Goal: Task Accomplishment & Management: Use online tool/utility

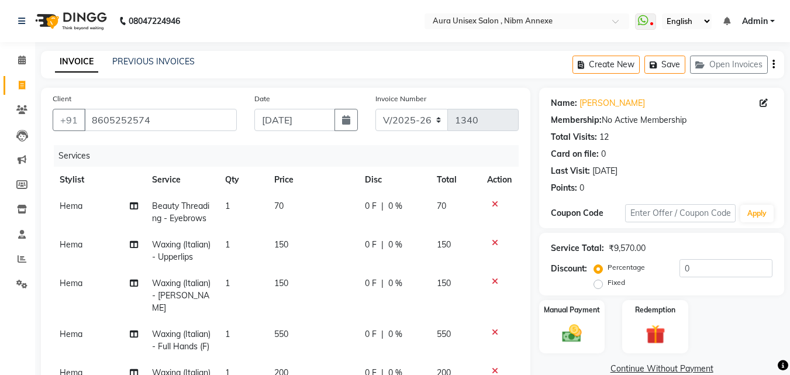
select select "823"
select select "service"
select select "88978"
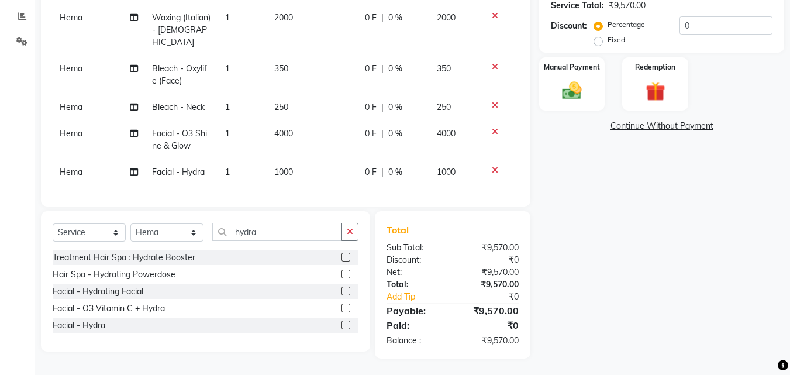
scroll to position [244, 0]
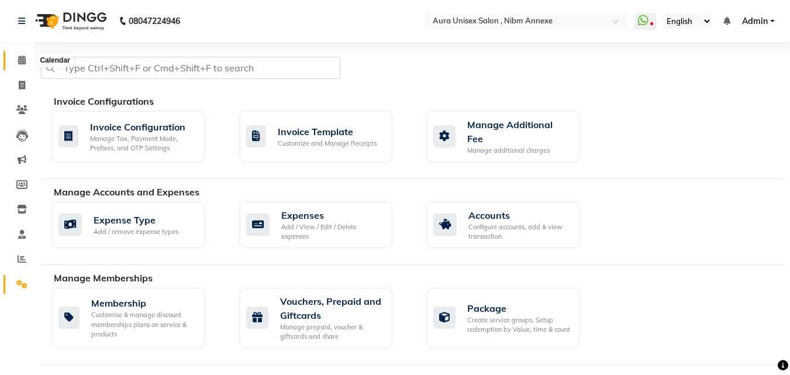
click at [23, 63] on icon at bounding box center [22, 60] width 8 height 9
